Goal: Find specific page/section: Find specific page/section

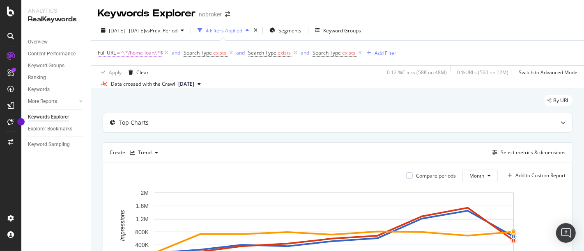
click at [157, 54] on span "^.*/home-loan/.*$" at bounding box center [142, 52] width 42 height 11
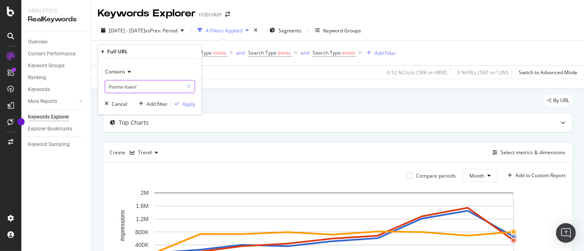
click at [145, 86] on input "/home-loan/" at bounding box center [144, 86] width 78 height 13
type input "/interiors/"
click at [189, 104] on div "Apply" at bounding box center [188, 104] width 13 height 7
